Goal: Information Seeking & Learning: Understand process/instructions

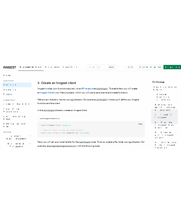
scroll to position [772, 0]
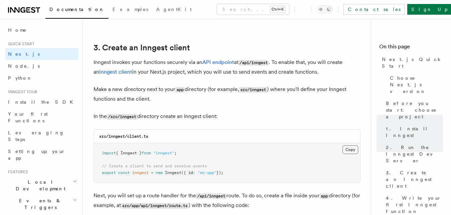
click at [351, 149] on button "Copy Copied" at bounding box center [351, 150] width 16 height 9
